Goal: Information Seeking & Learning: Learn about a topic

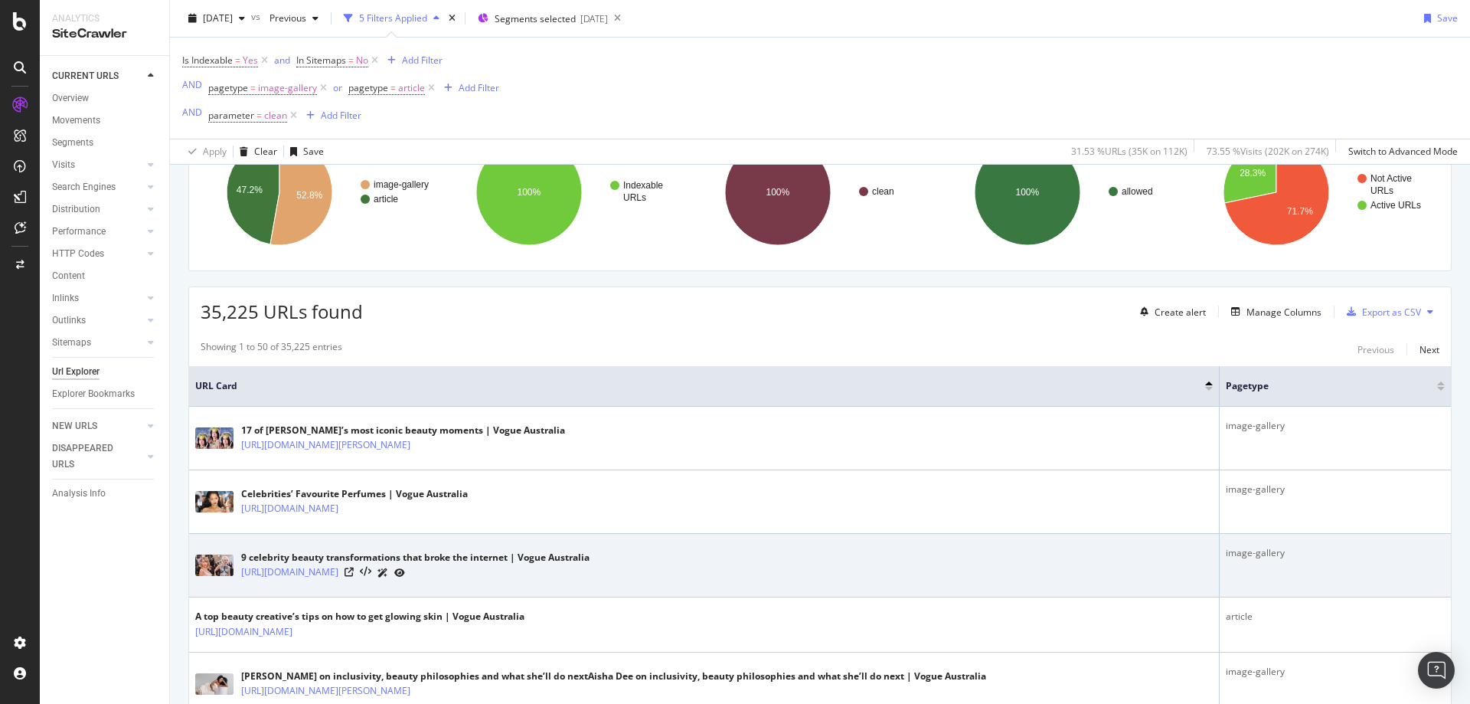
scroll to position [153, 0]
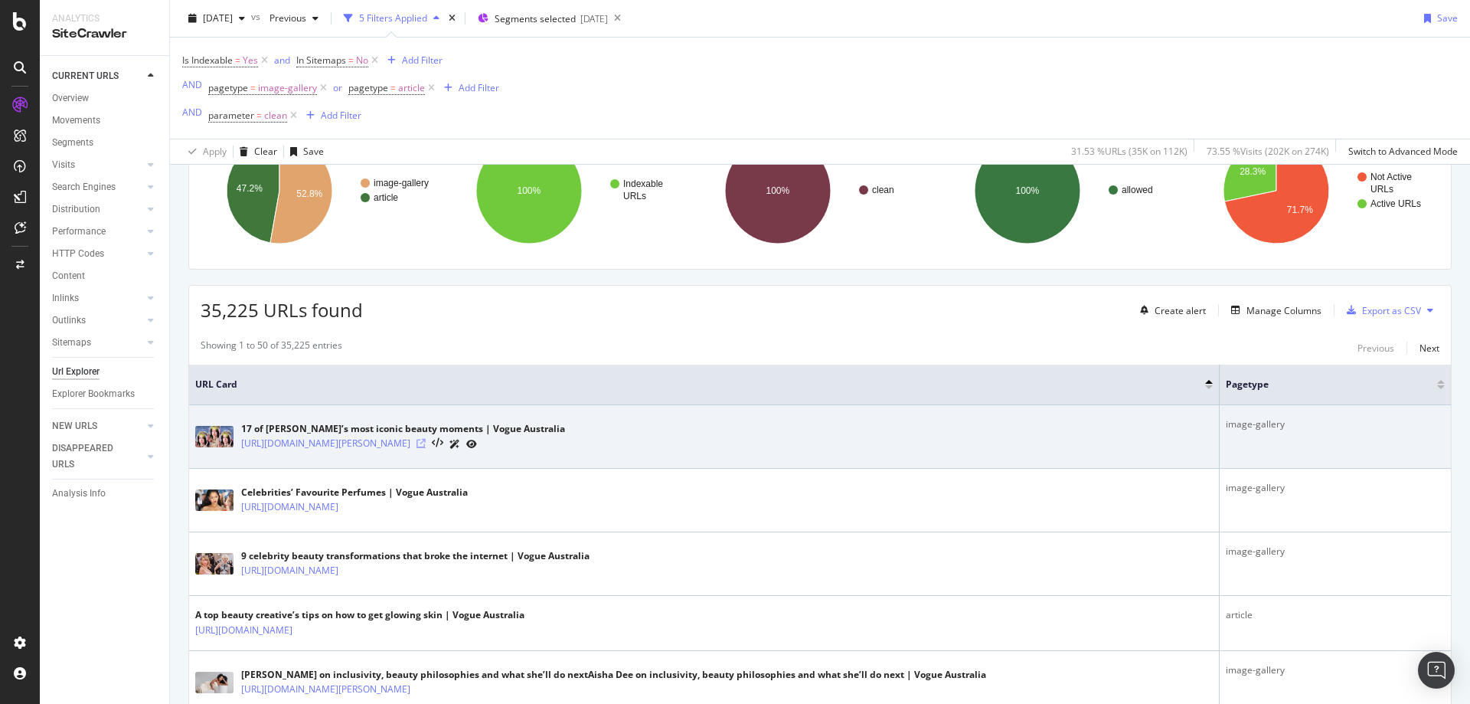
click at [426, 445] on icon at bounding box center [421, 443] width 9 height 9
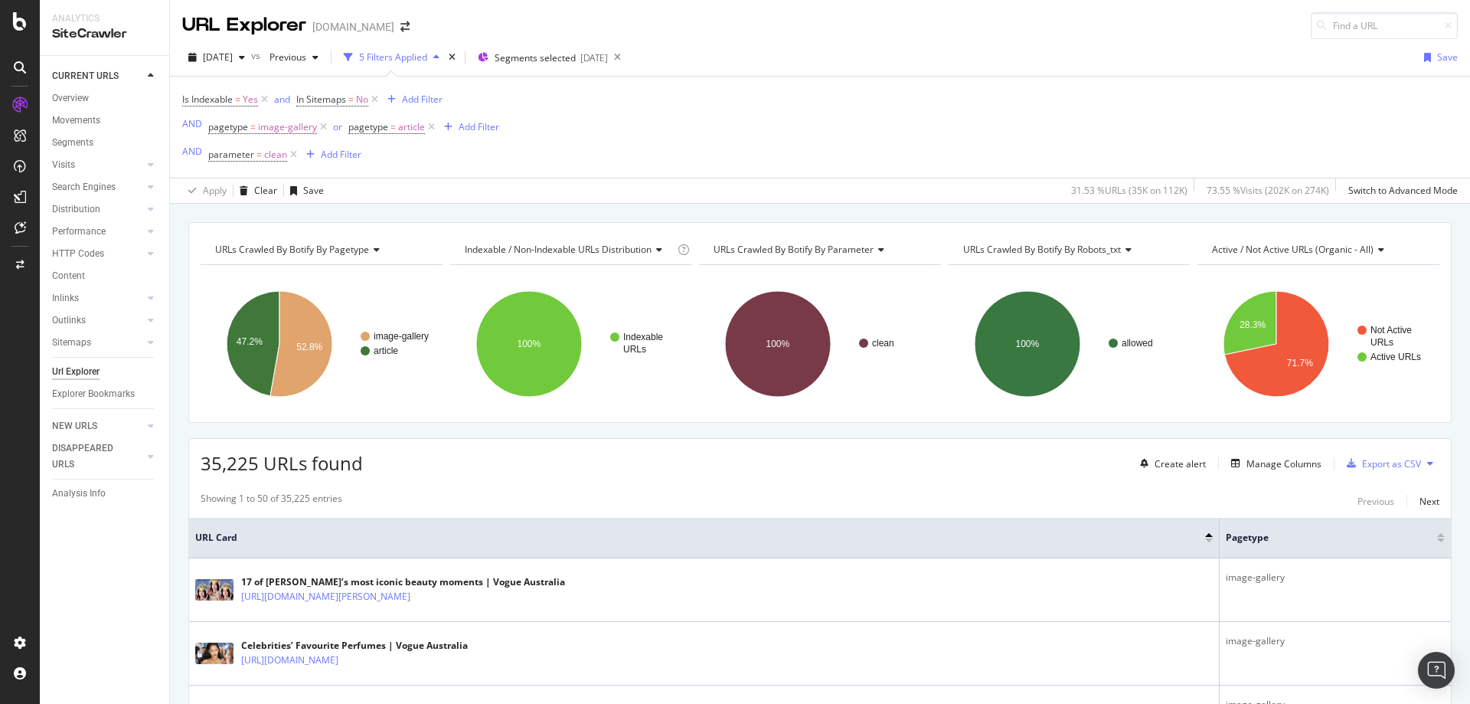
scroll to position [77, 0]
